Goal: Task Accomplishment & Management: Manage account settings

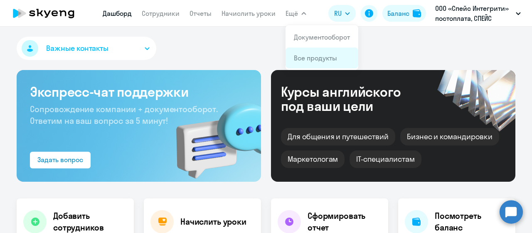
click at [305, 57] on link "Все продукты" at bounding box center [315, 58] width 43 height 8
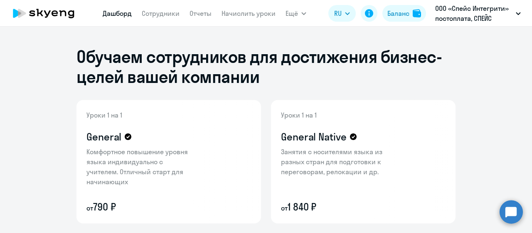
click at [120, 12] on link "Дашборд" at bounding box center [117, 13] width 29 height 8
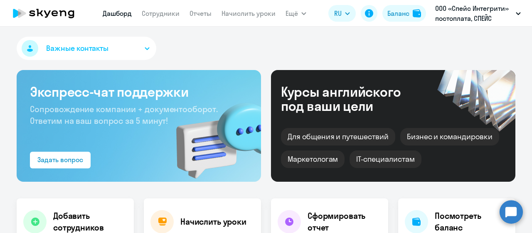
click at [205, 51] on div "Важные контакты" at bounding box center [266, 50] width 499 height 27
select select "30"
click at [166, 15] on link "Сотрудники" at bounding box center [161, 13] width 38 height 8
select select "30"
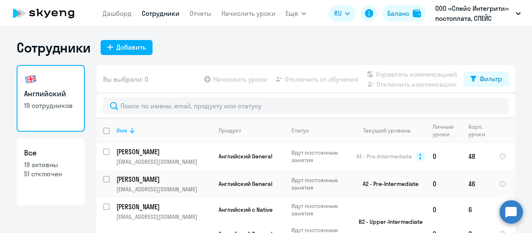
click at [132, 131] on icon at bounding box center [132, 130] width 10 height 10
click at [167, 14] on link "Сотрудники" at bounding box center [161, 13] width 38 height 8
click at [63, 12] on icon at bounding box center [43, 13] width 73 height 21
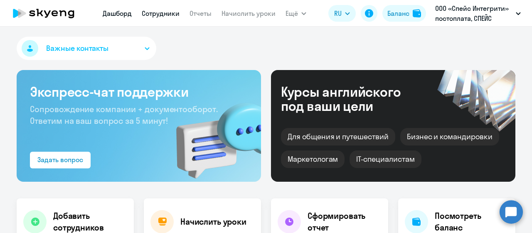
click at [158, 13] on link "Сотрудники" at bounding box center [161, 13] width 38 height 8
select select "30"
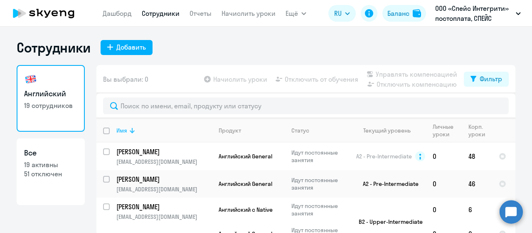
click at [128, 132] on icon at bounding box center [132, 130] width 10 height 10
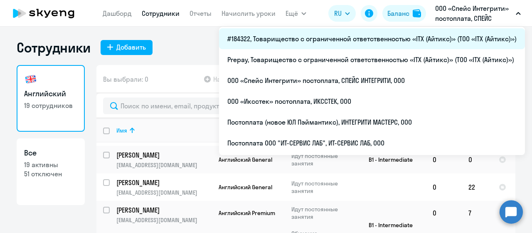
click at [404, 45] on li "#184322, Товарищество с ограниченной ответственностью «ITX (Айтикс)» (ТОО «ITX …" at bounding box center [372, 38] width 306 height 21
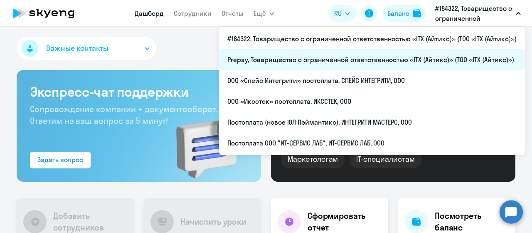
click at [415, 61] on li "Prepay, Товарищество с ограниченной ответственностью «ITX (Айтикс)» (ТОО «ITX (…" at bounding box center [372, 59] width 306 height 21
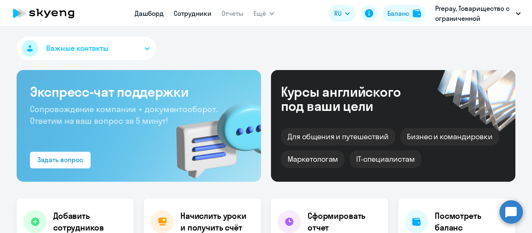
click at [190, 14] on link "Сотрудники" at bounding box center [193, 13] width 38 height 8
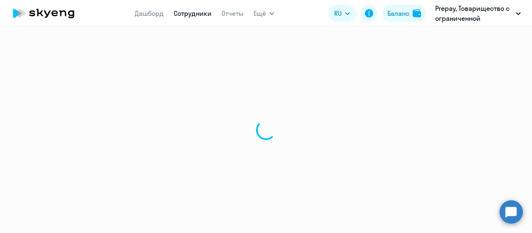
select select "30"
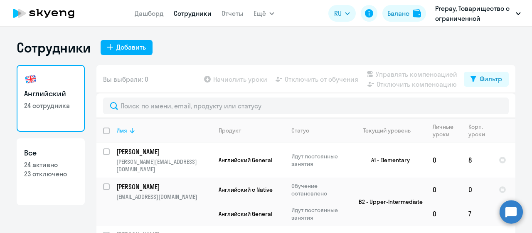
click at [134, 132] on icon at bounding box center [132, 130] width 10 height 10
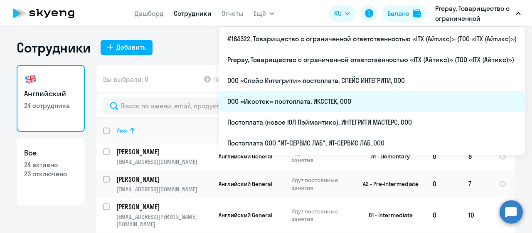
click at [349, 100] on li "ООО «Иксстек» постоплата, ИКССТЕК, ООО" at bounding box center [372, 101] width 306 height 21
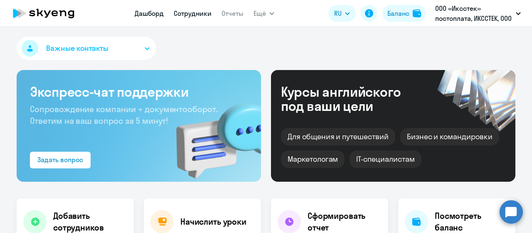
click at [193, 13] on link "Сотрудники" at bounding box center [193, 13] width 38 height 8
select select "30"
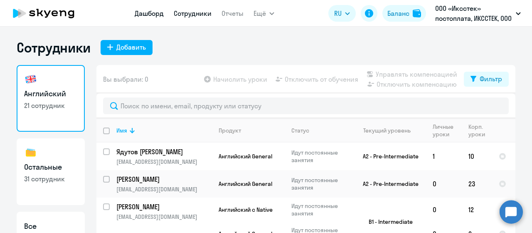
click at [151, 13] on link "Дашборд" at bounding box center [149, 13] width 29 height 8
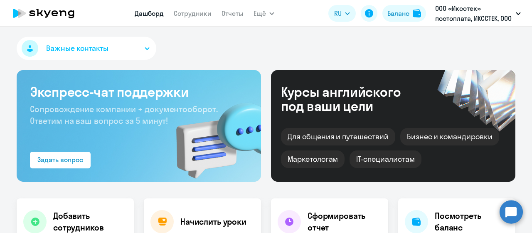
select select "30"
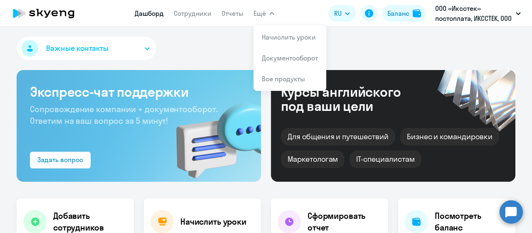
click at [197, 54] on div "Важные контакты" at bounding box center [266, 50] width 499 height 27
click at [420, 43] on div "Важные контакты" at bounding box center [266, 50] width 499 height 27
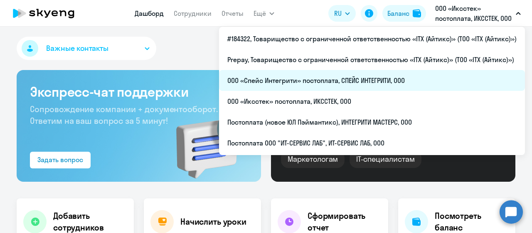
click at [421, 79] on li "ООО «Спейс Интегрити» постоплата, СПЕЙС ИНТЕГРИТИ, ООО" at bounding box center [372, 80] width 306 height 21
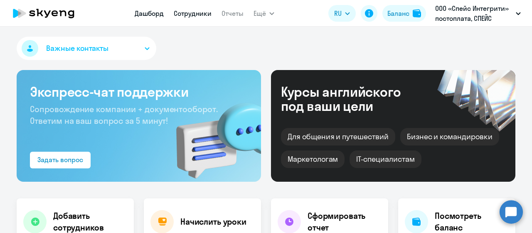
click at [193, 10] on link "Сотрудники" at bounding box center [193, 13] width 38 height 8
select select "30"
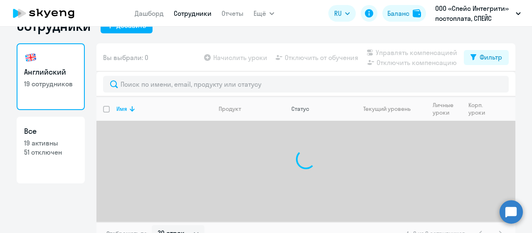
scroll to position [33, 0]
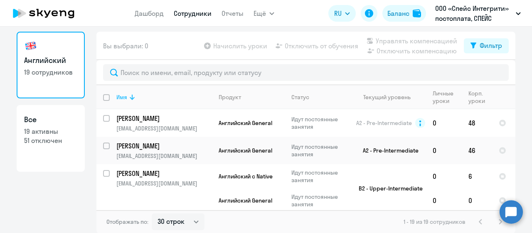
click at [130, 99] on icon at bounding box center [132, 96] width 5 height 5
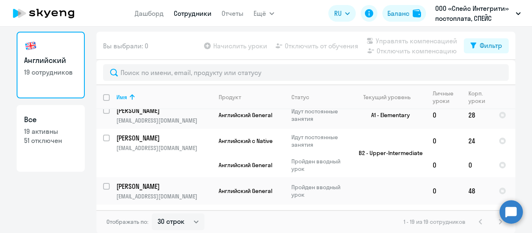
scroll to position [0, 0]
